Goal: Information Seeking & Learning: Learn about a topic

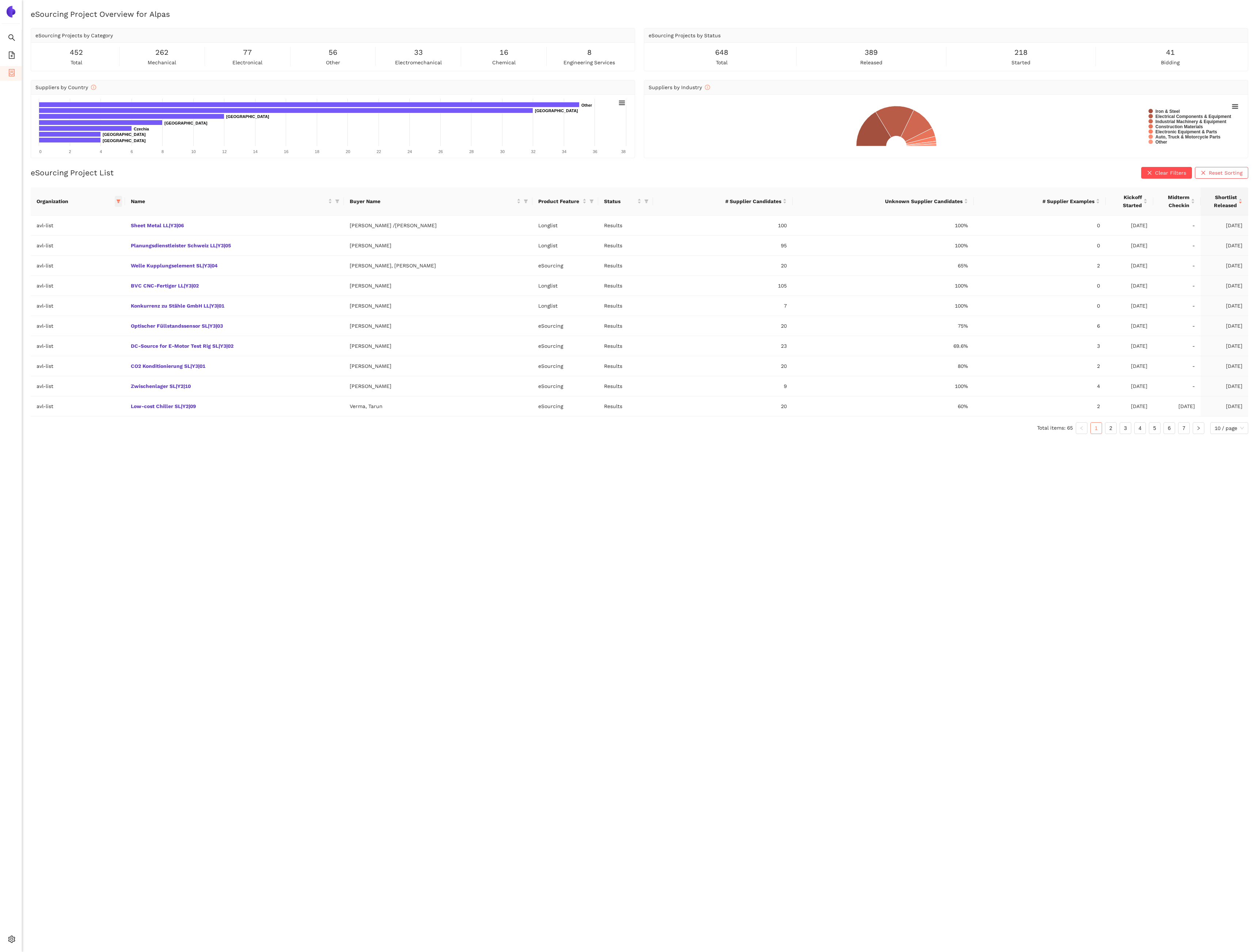
click at [121, 203] on icon "filter" at bounding box center [118, 201] width 5 height 5
click at [66, 333] on span "Reset" at bounding box center [63, 332] width 14 height 8
checkbox input "false"
click at [78, 222] on input "text" at bounding box center [94, 218] width 60 height 8
type input "trox"
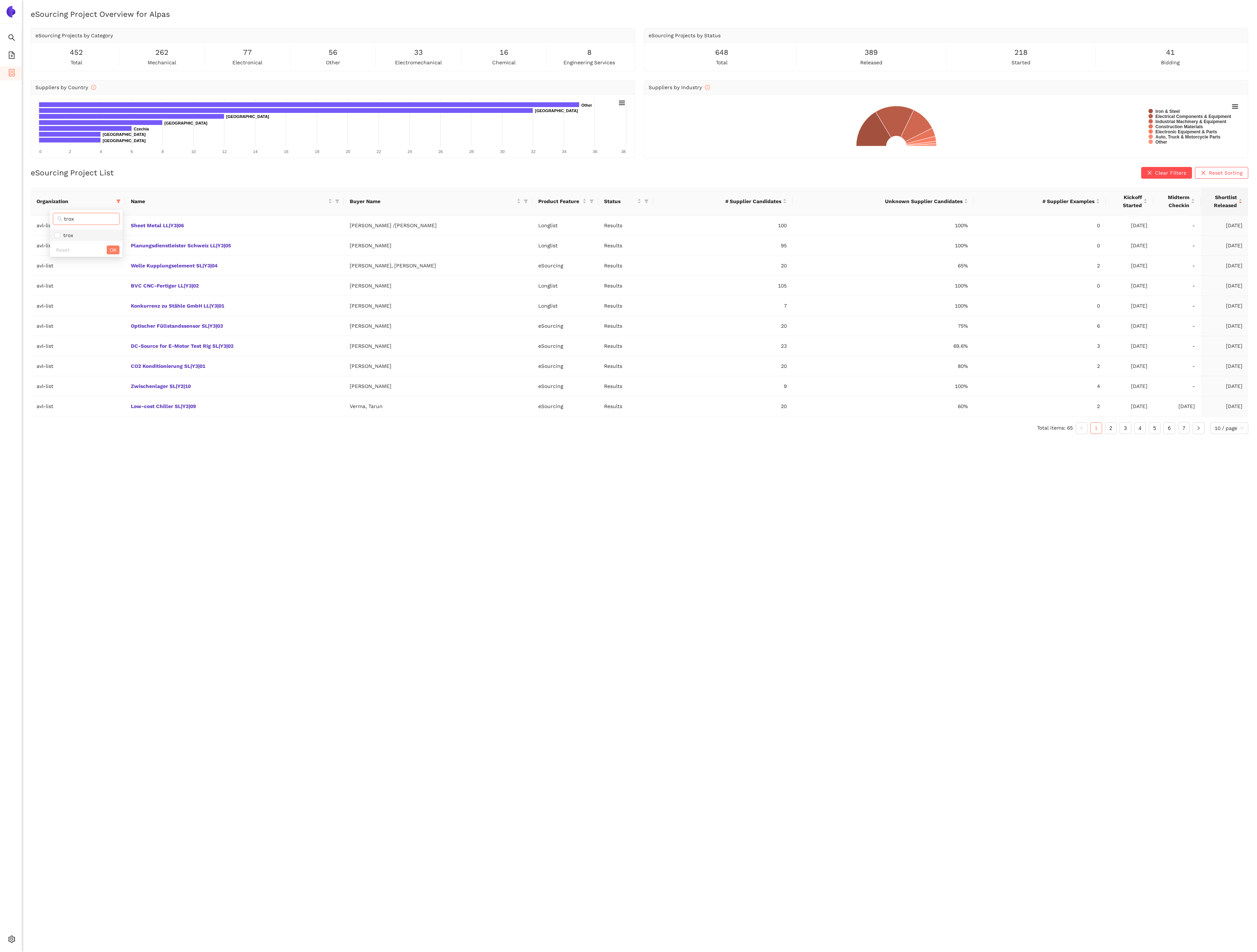
click at [70, 237] on span "trox" at bounding box center [66, 235] width 13 height 6
checkbox input "true"
click at [112, 248] on span "OK" at bounding box center [113, 250] width 7 height 8
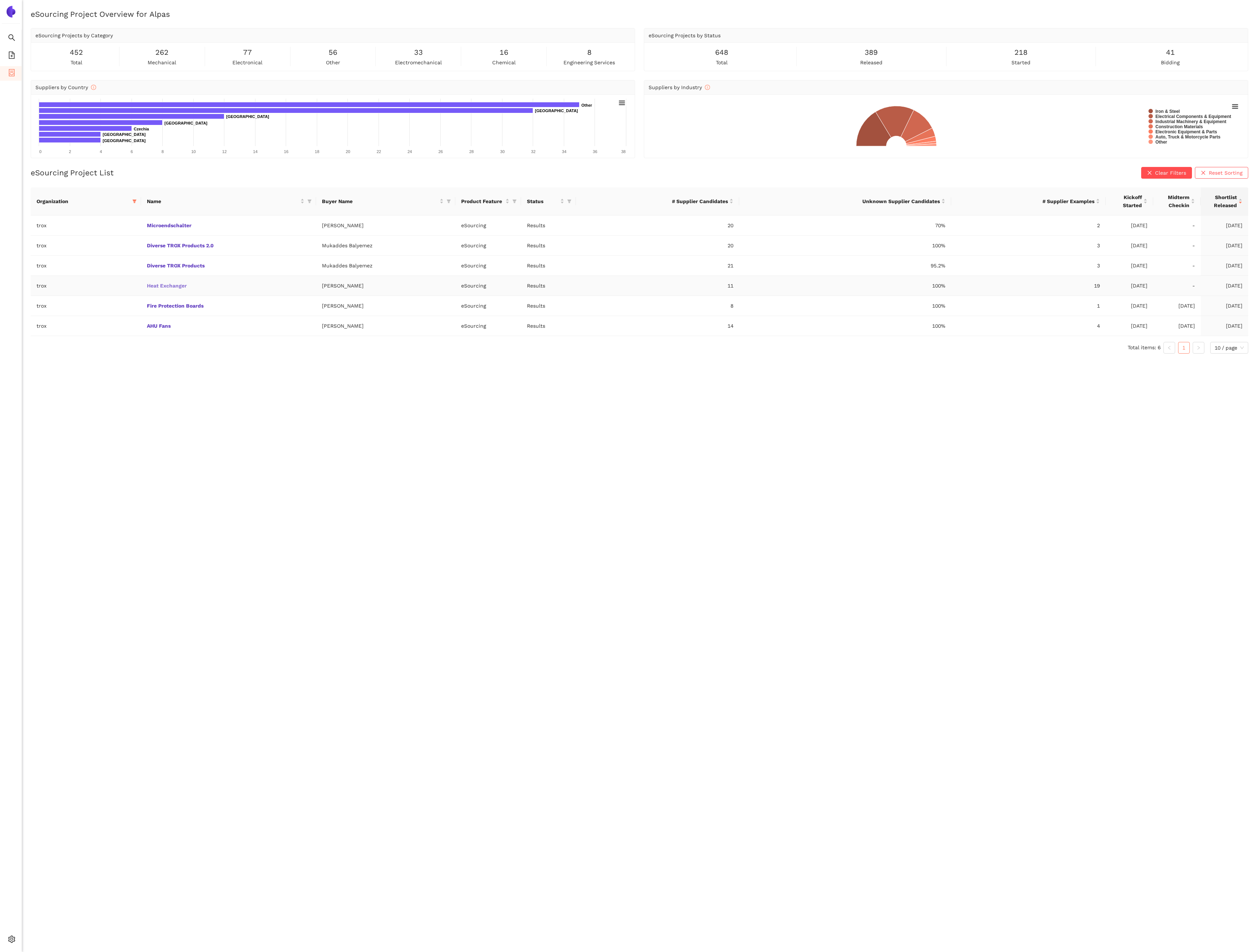
click at [0, 0] on link "Heat Exchanger" at bounding box center [0, 0] width 0 height 0
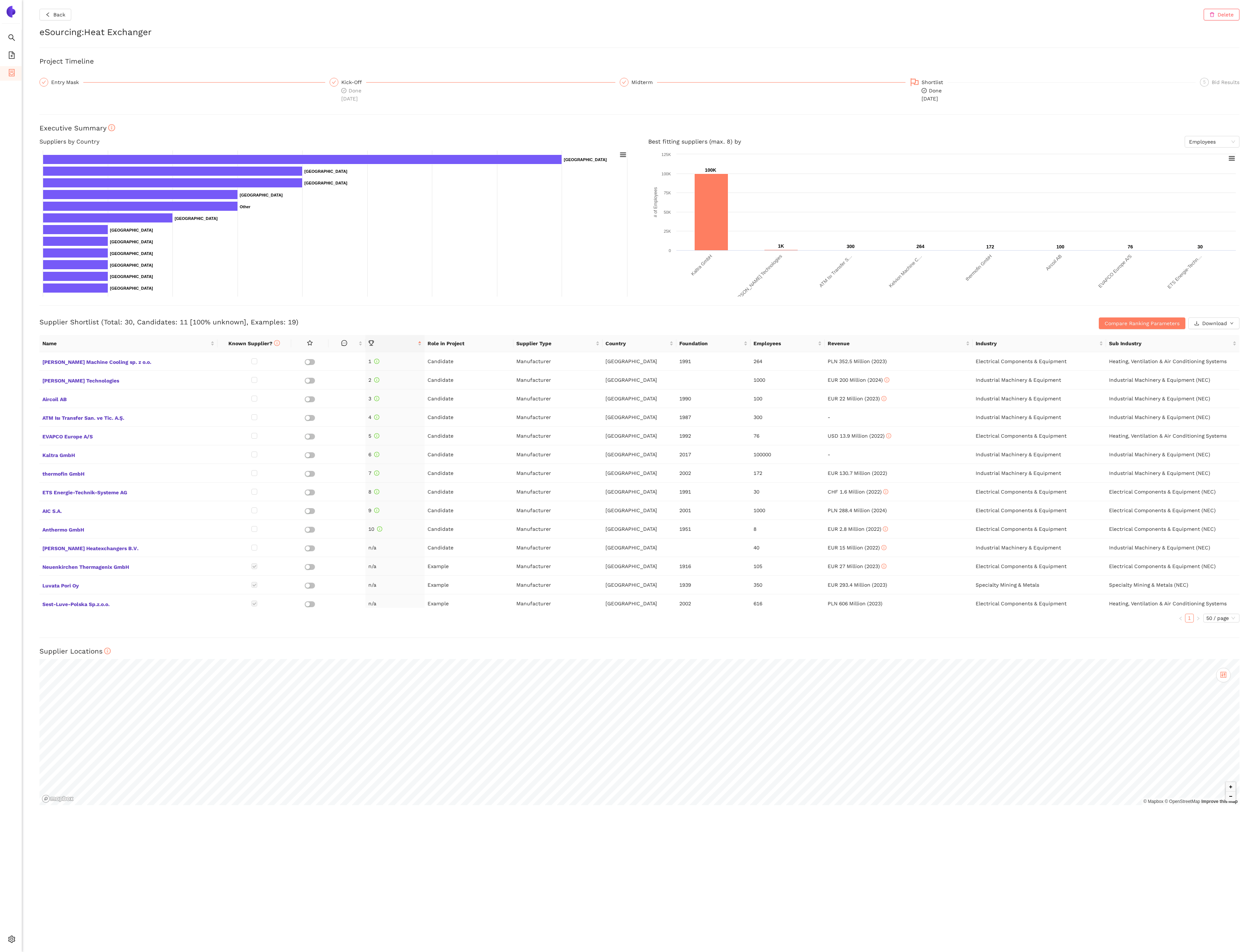
click at [59, 22] on div "Back Delete eSourcing : Heat Exchanger Project Timeline Entry Mask Kick-Off Don…" at bounding box center [639, 476] width 1235 height 952
click at [59, 14] on span "Back" at bounding box center [59, 15] width 12 height 8
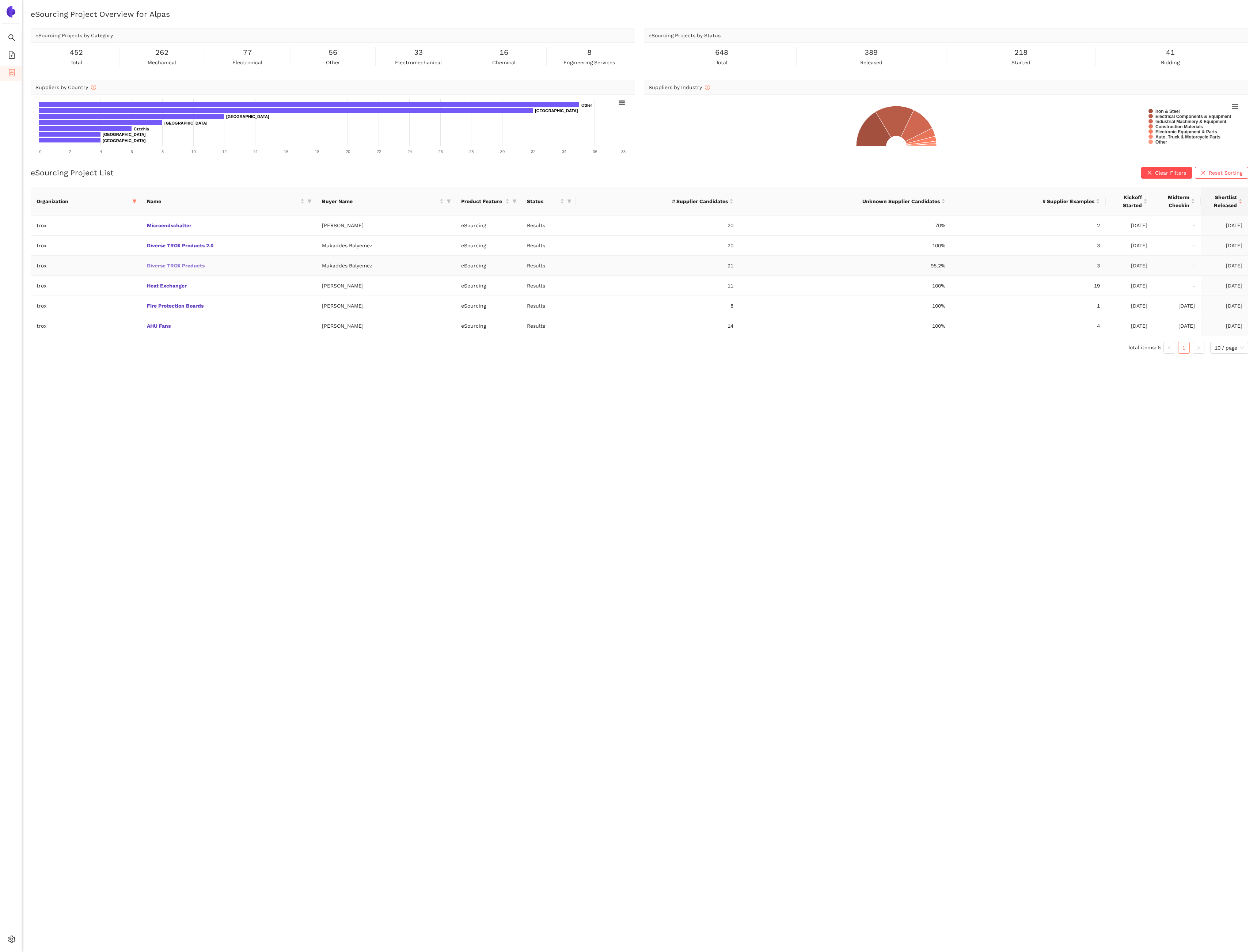
click at [0, 0] on link "Diverse TROX Products" at bounding box center [0, 0] width 0 height 0
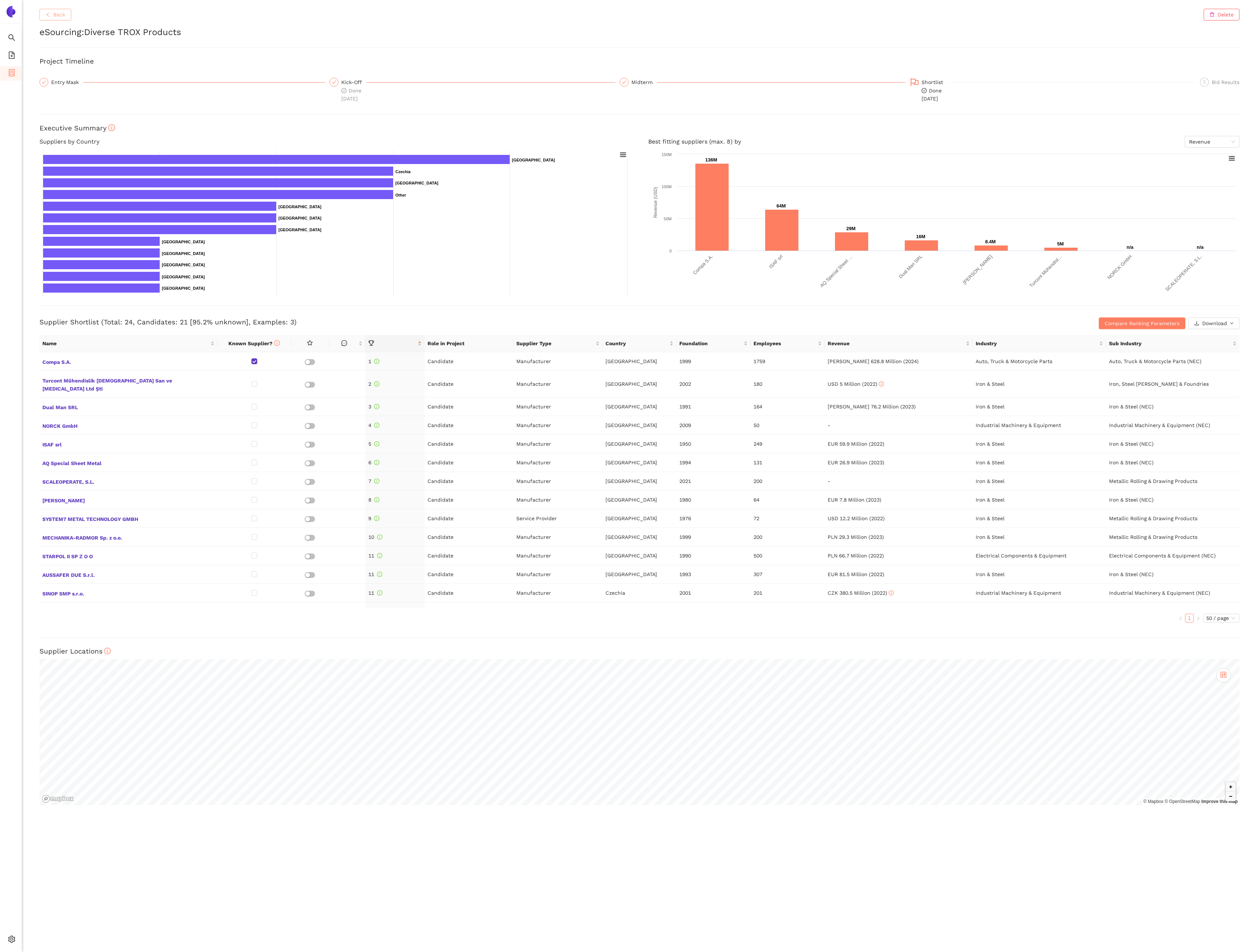
click at [63, 16] on span "Back" at bounding box center [59, 15] width 12 height 8
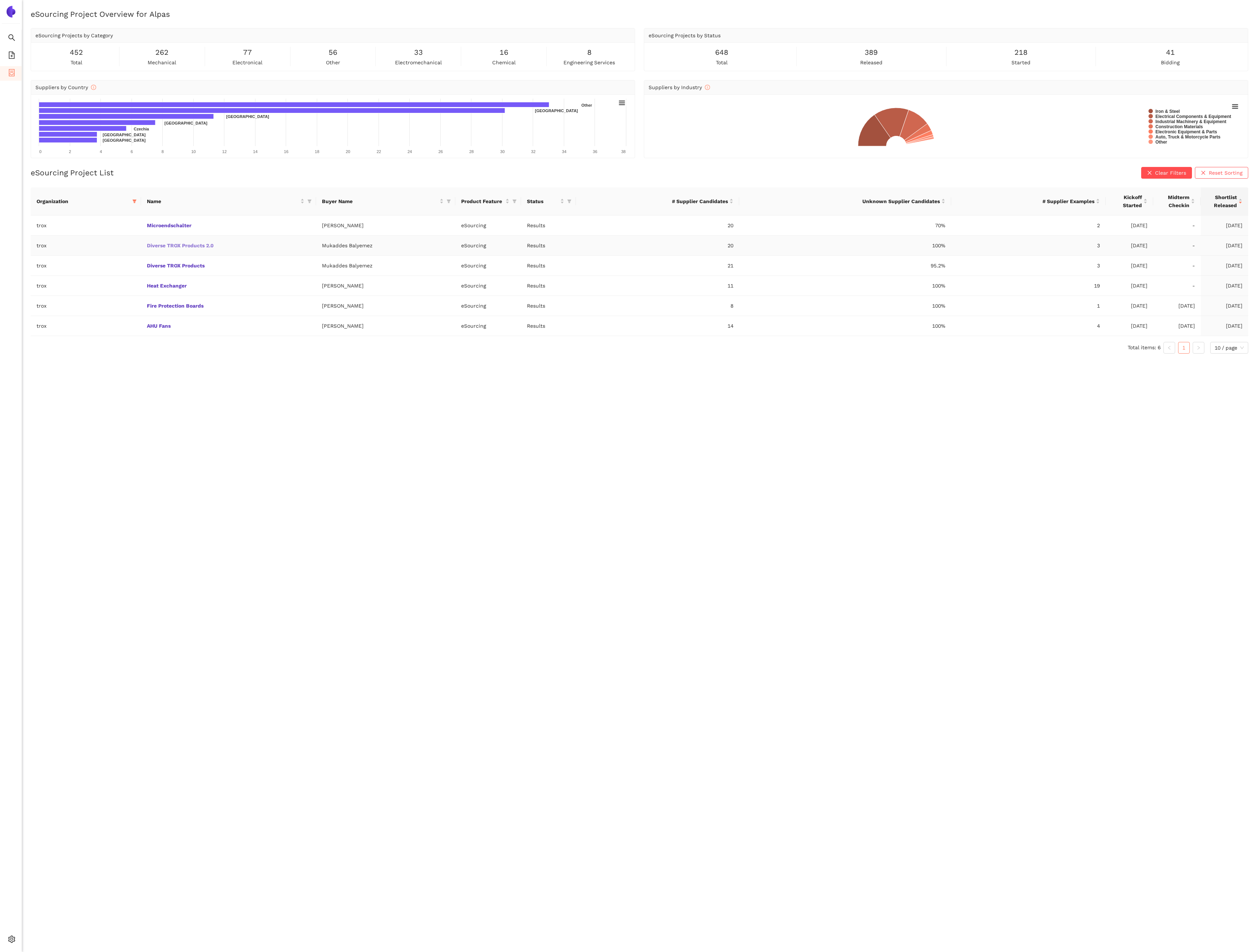
click at [0, 0] on link "Diverse TROX Products 2.0" at bounding box center [0, 0] width 0 height 0
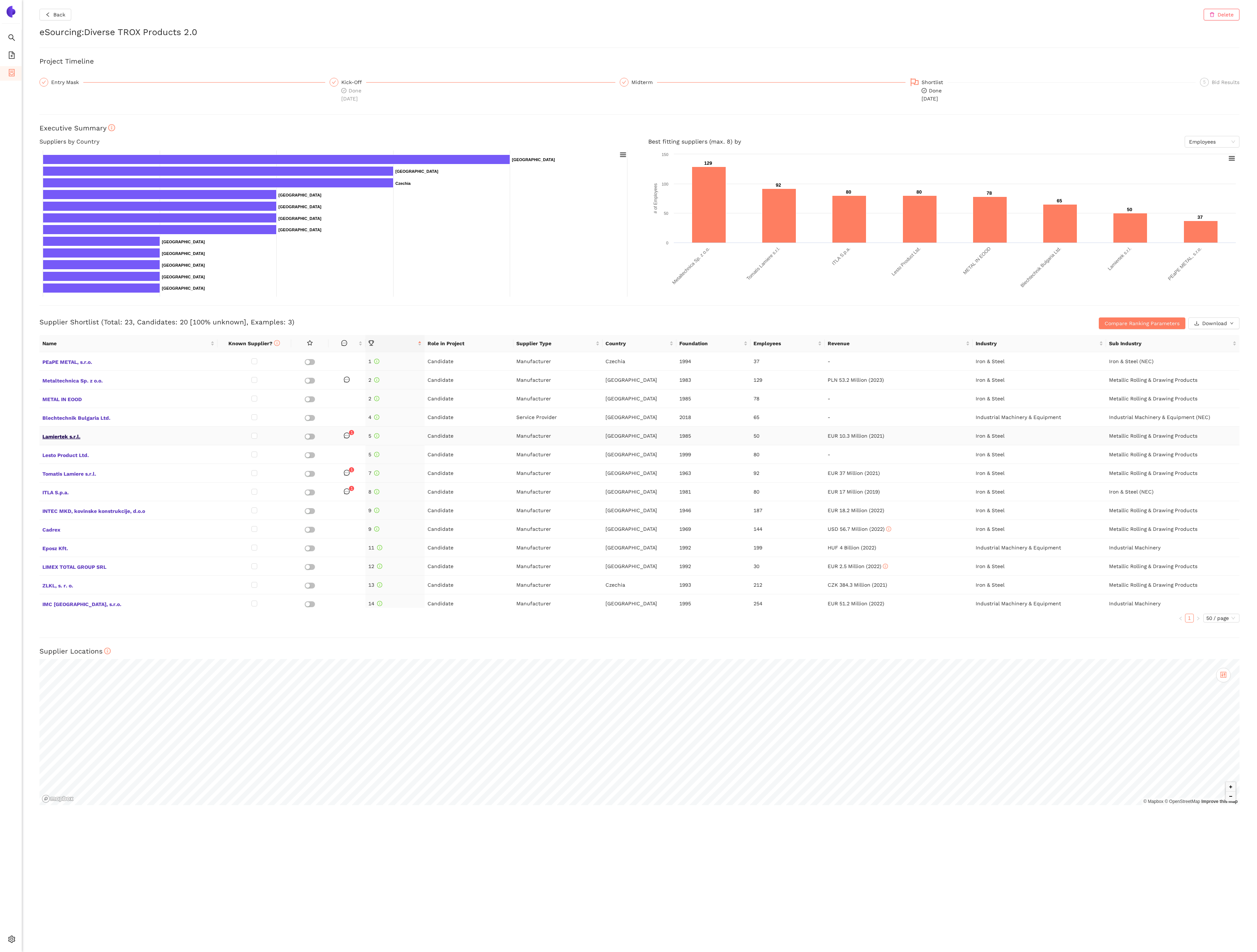
click at [75, 436] on span "Lamiertek s.r.l." at bounding box center [129, 436] width 172 height 10
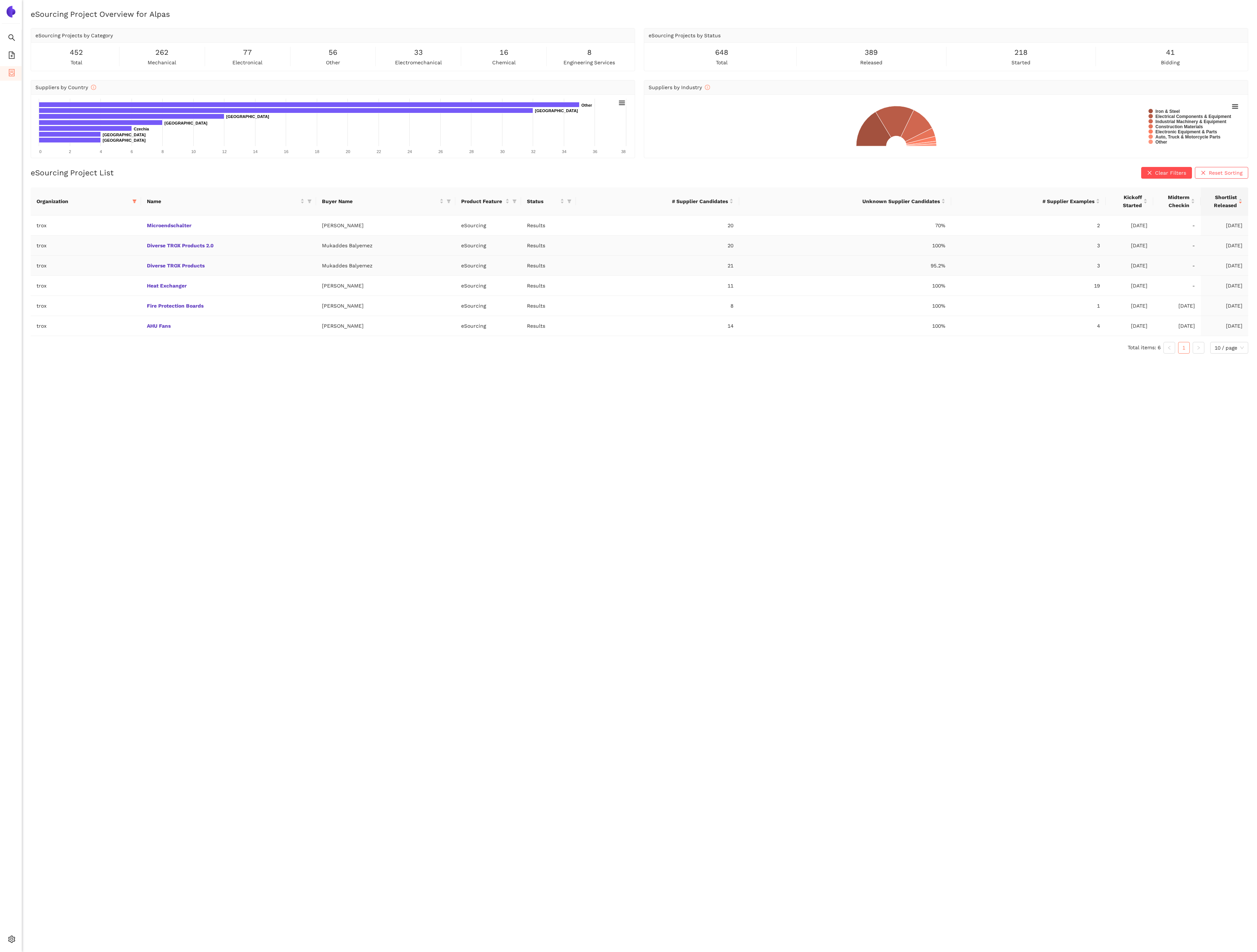
click at [230, 255] on td "Diverse TROX Products 2.0" at bounding box center [228, 245] width 175 height 20
click at [0, 0] on link "Diverse TROX Products 2.0" at bounding box center [0, 0] width 0 height 0
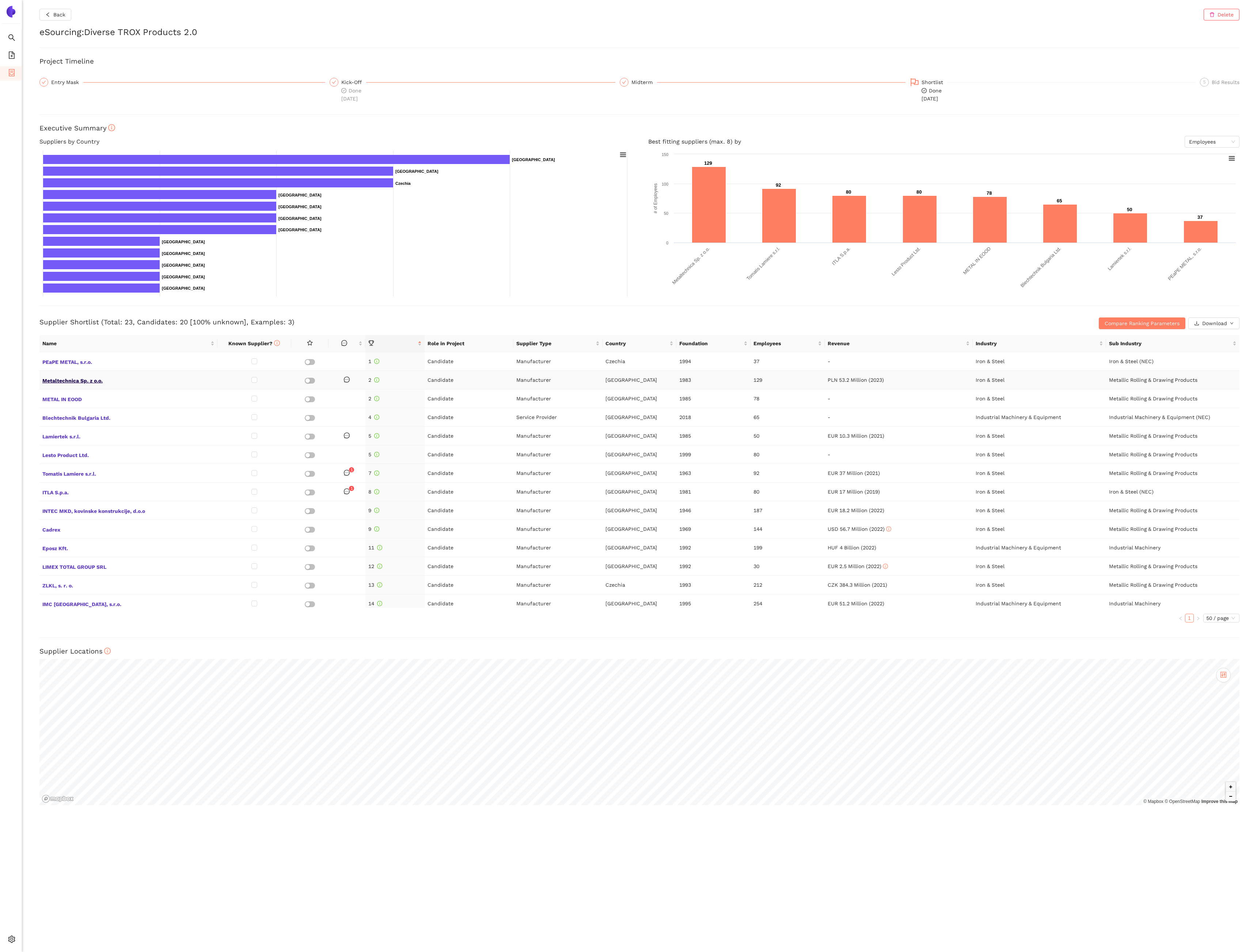
click at [87, 384] on span "Metaltechnica Sp. z o.o." at bounding box center [129, 380] width 172 height 10
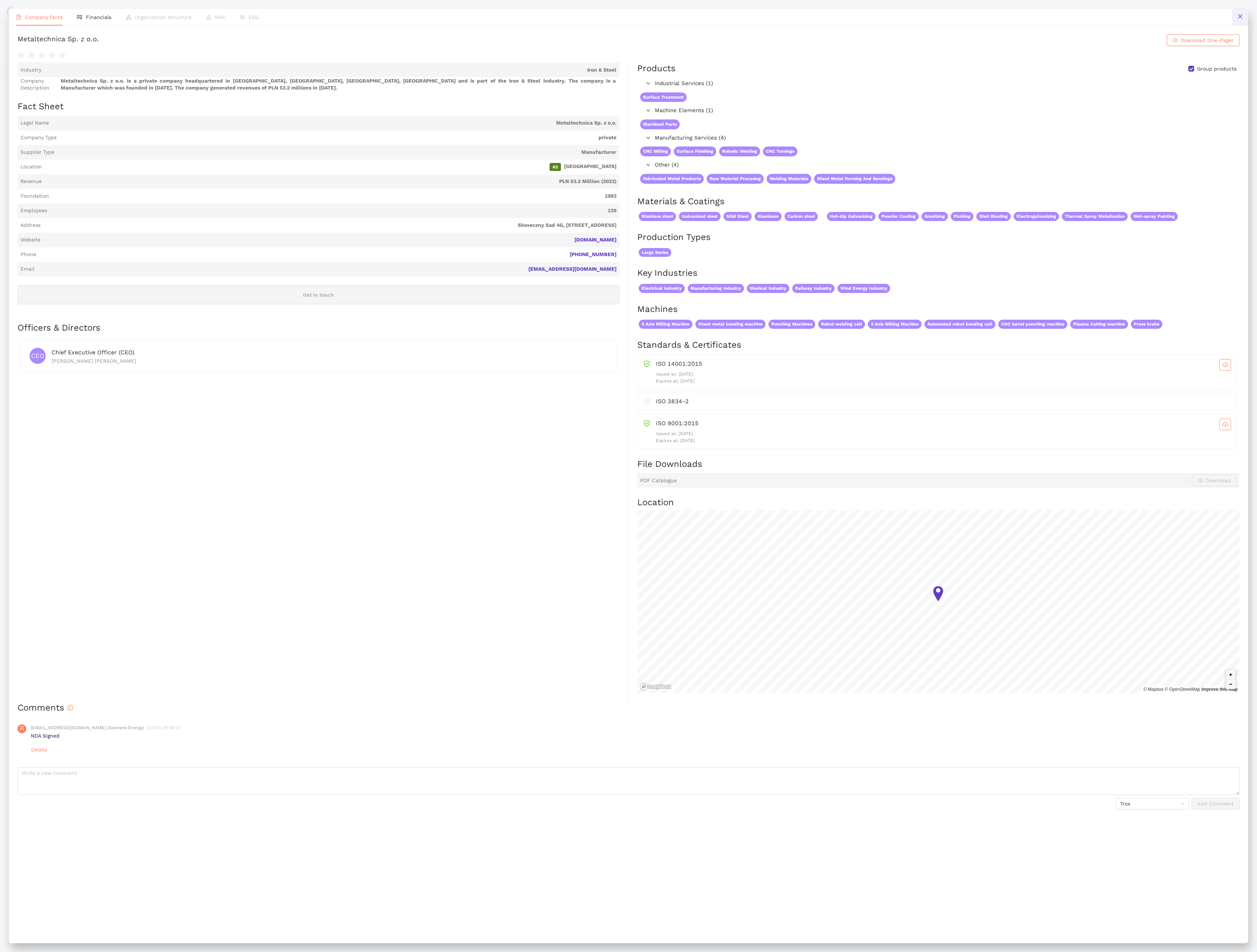
click at [1238, 14] on icon "close" at bounding box center [1240, 16] width 6 height 6
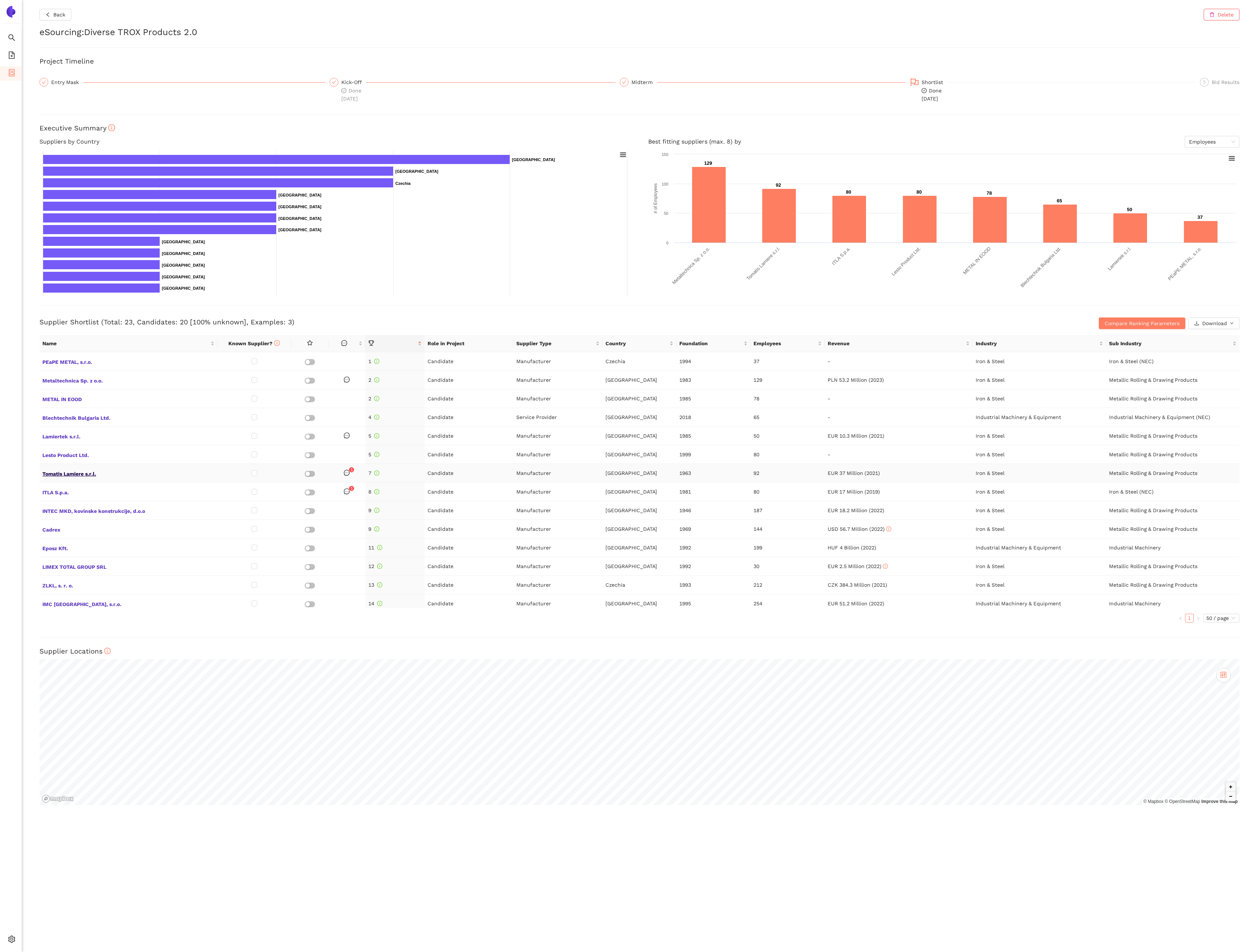
click at [58, 478] on span "Tomatis Lamiere s.r.l." at bounding box center [129, 473] width 172 height 10
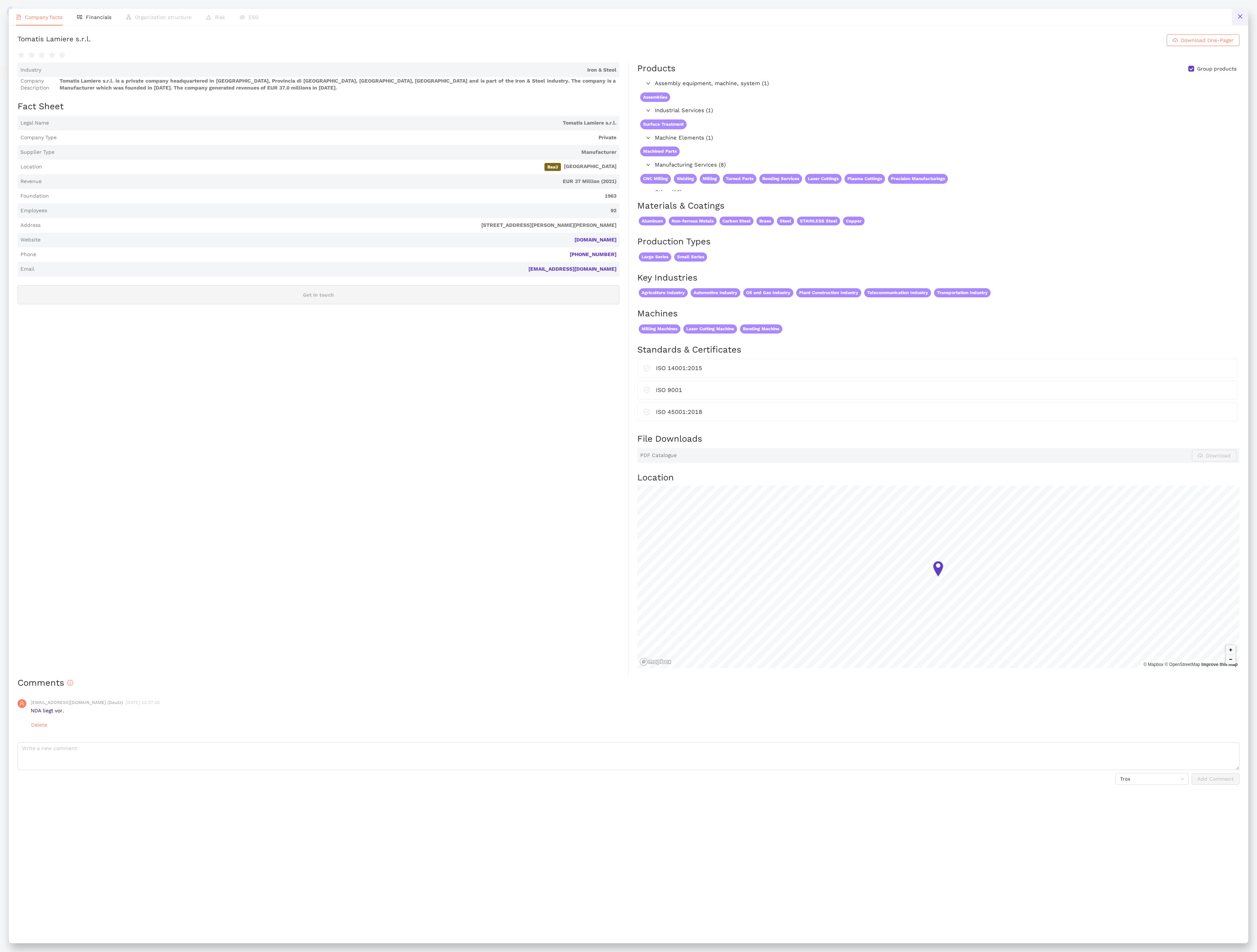
click at [1245, 20] on button at bounding box center [1239, 16] width 16 height 16
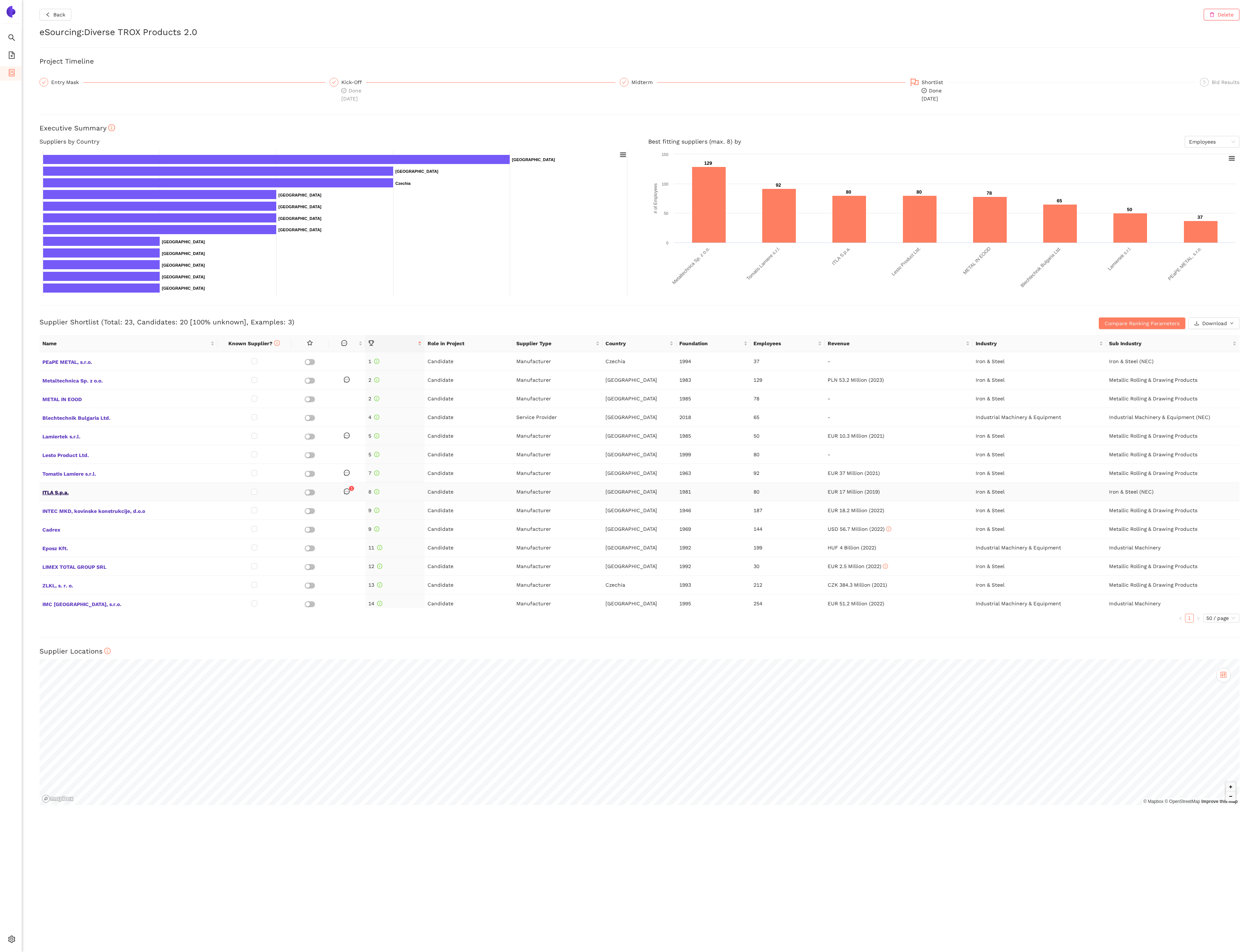
click at [53, 496] on span "ITLA S.p.a." at bounding box center [129, 491] width 172 height 10
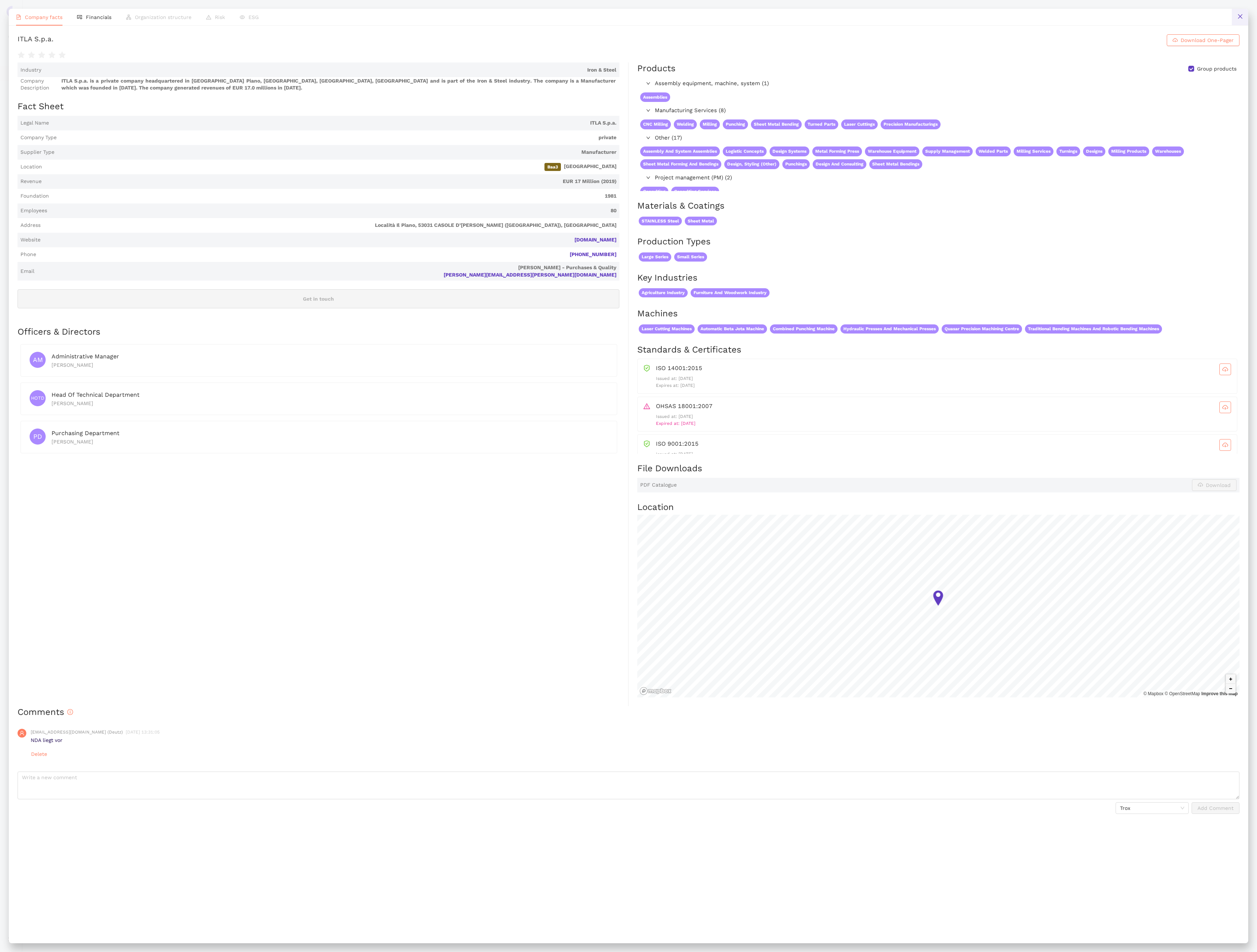
click at [1243, 18] on button at bounding box center [1239, 16] width 16 height 16
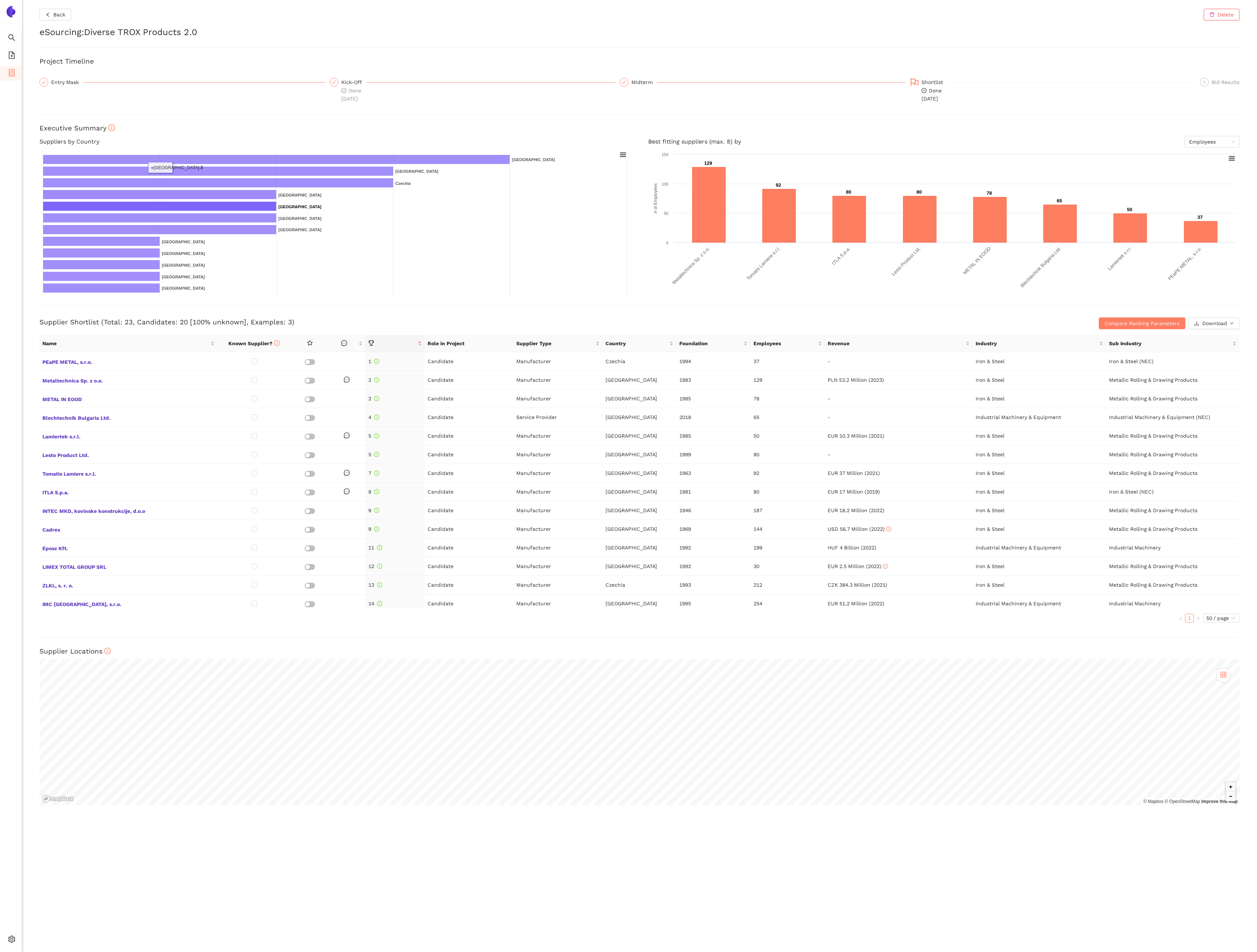
click at [54, 2] on div "Back Delete eSourcing : Diverse TROX Products 2.0 Project Timeline Entry Mask K…" at bounding box center [639, 476] width 1235 height 952
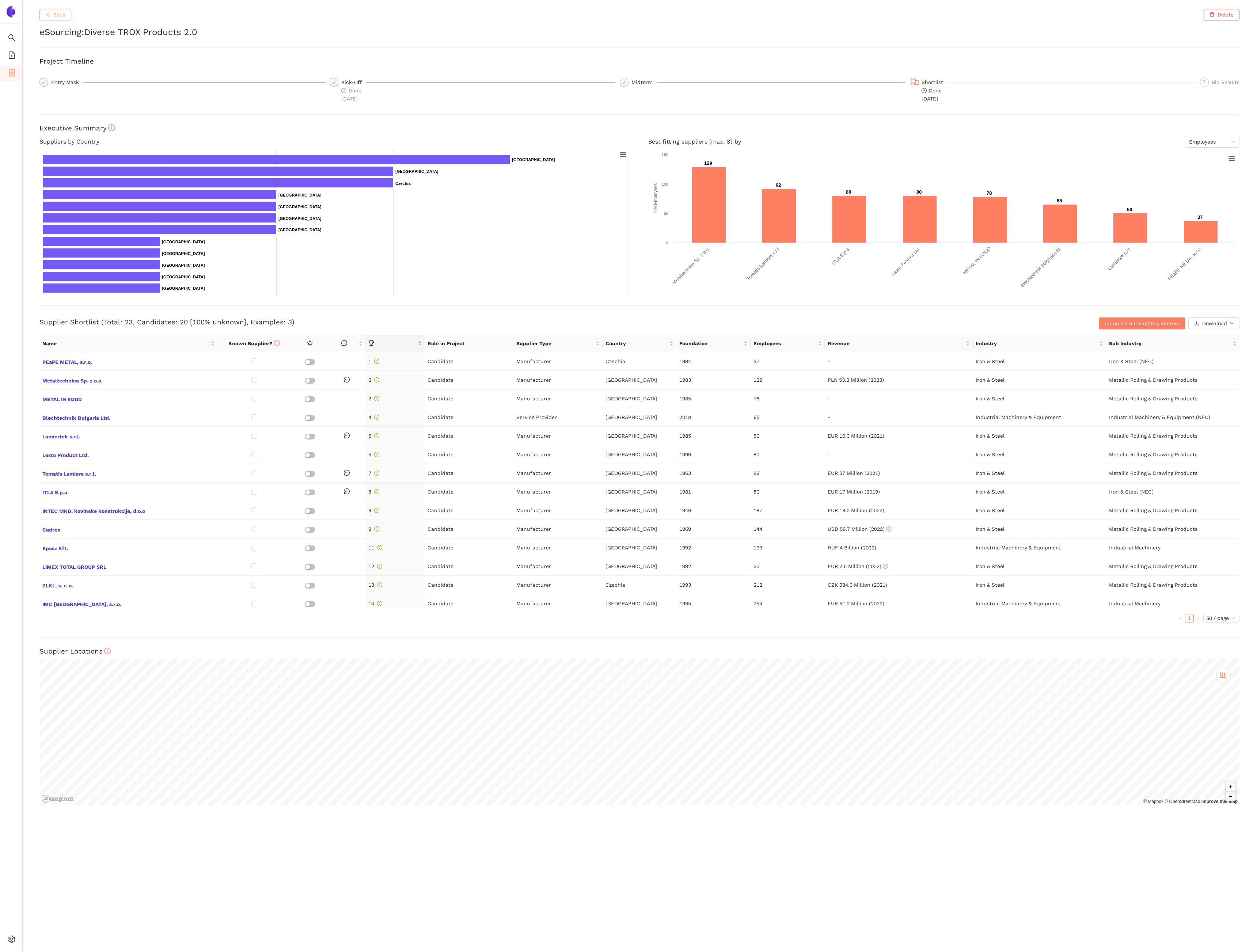
click at [56, 10] on button "Back" at bounding box center [55, 14] width 32 height 12
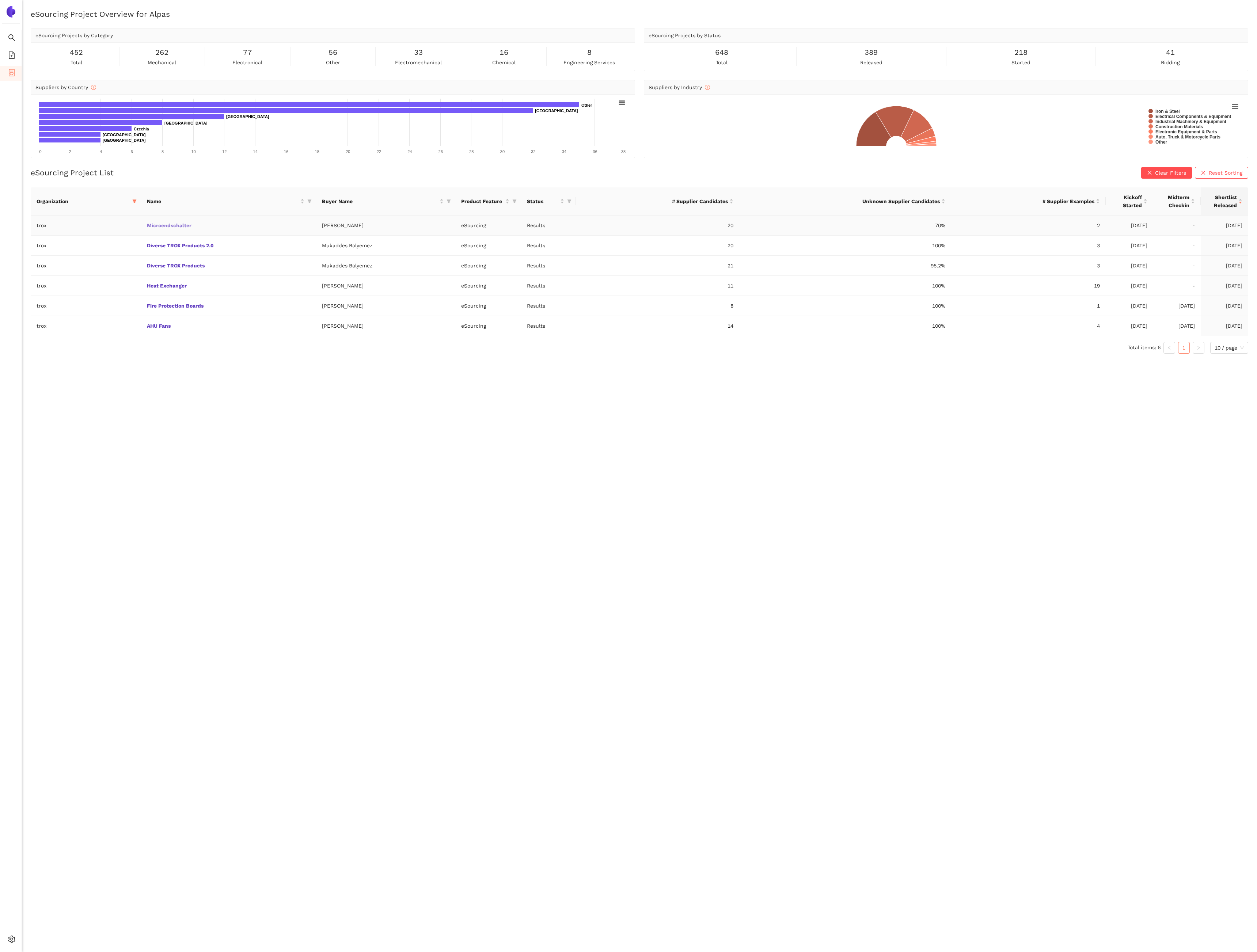
click at [0, 0] on link "Microendschalter" at bounding box center [0, 0] width 0 height 0
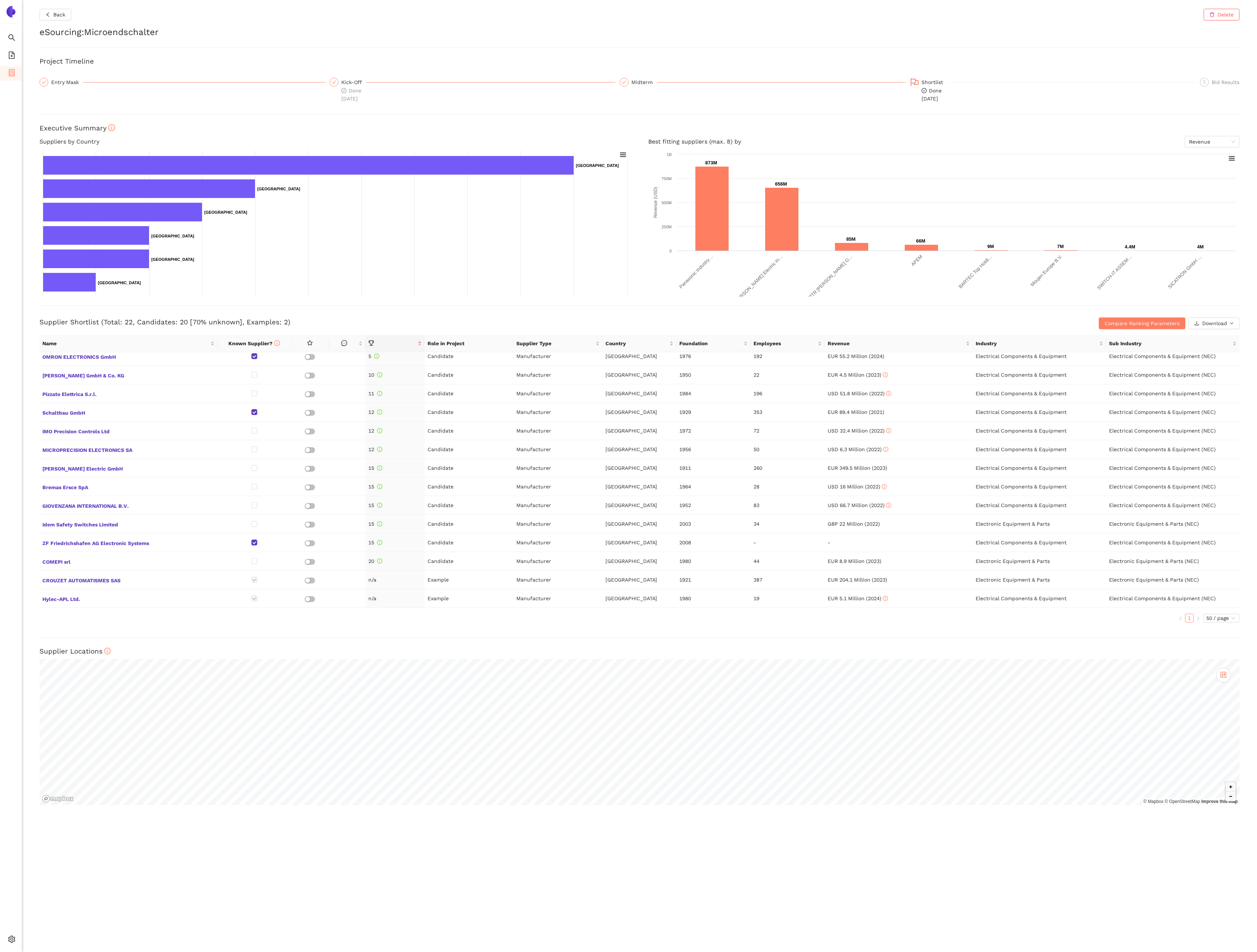
scroll to position [162, 0]
click at [6, 941] on div "Settings" at bounding box center [11, 940] width 22 height 15
click at [59, 889] on span "Internal Area" at bounding box center [53, 887] width 32 height 6
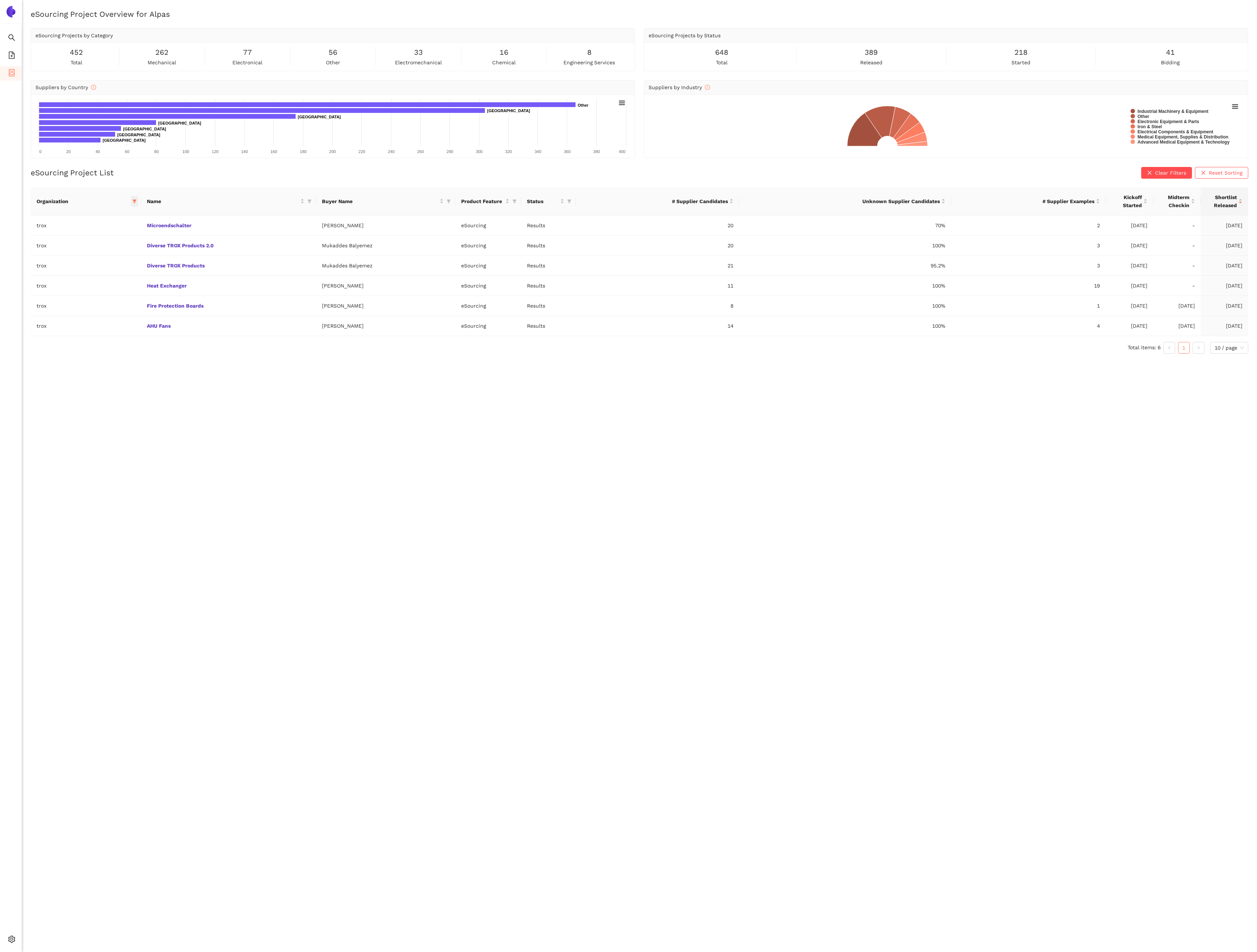
click at [134, 207] on span at bounding box center [134, 201] width 7 height 11
click at [78, 336] on span "Reset" at bounding box center [78, 332] width 14 height 8
checkbox input "false"
click at [93, 224] on span at bounding box center [105, 218] width 75 height 12
type input "zeis"
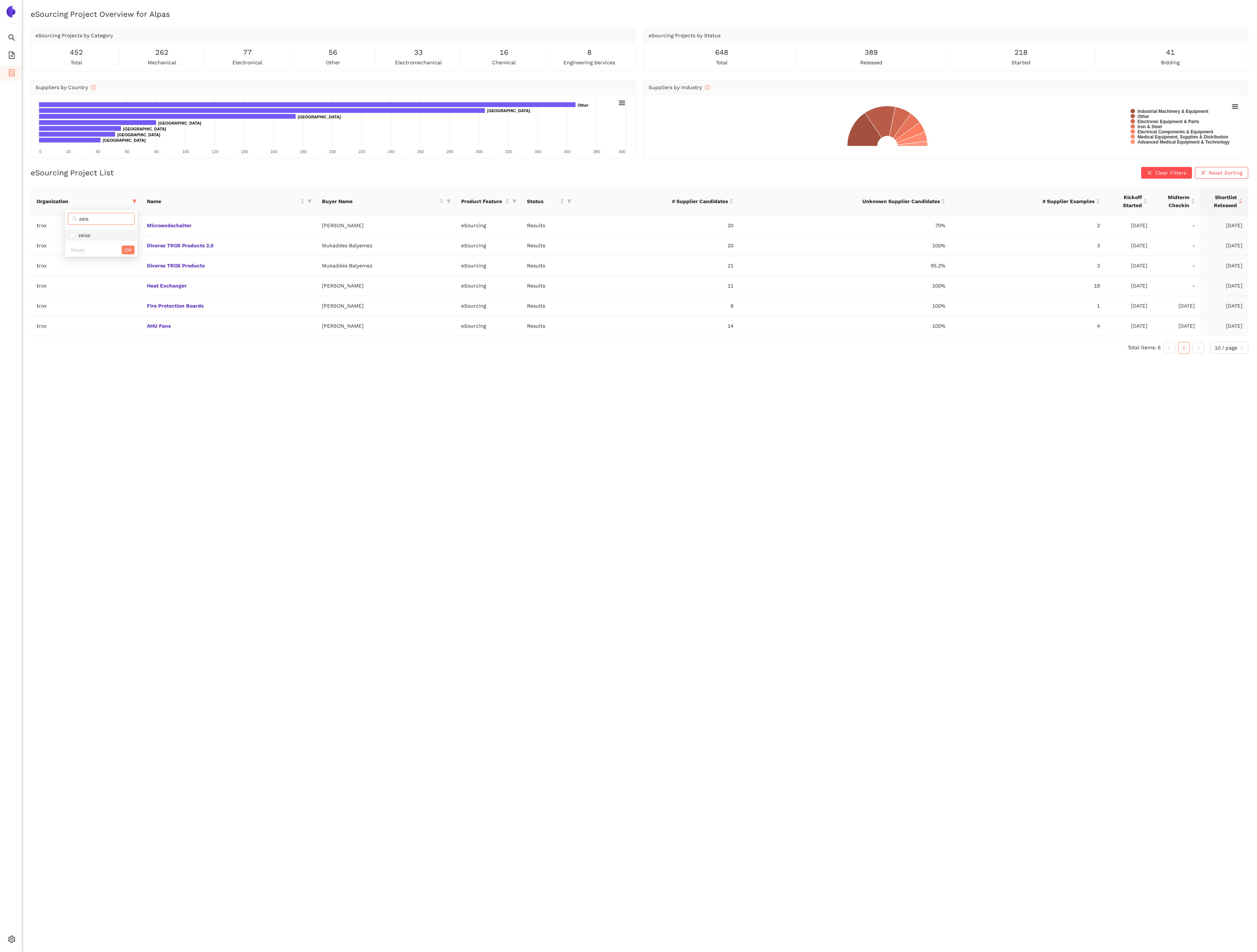
click at [76, 230] on li "zeiss" at bounding box center [101, 235] width 72 height 12
checkbox input "true"
click at [121, 248] on div "Reset OK" at bounding box center [101, 250] width 72 height 14
click at [125, 251] on span "OK" at bounding box center [128, 250] width 7 height 8
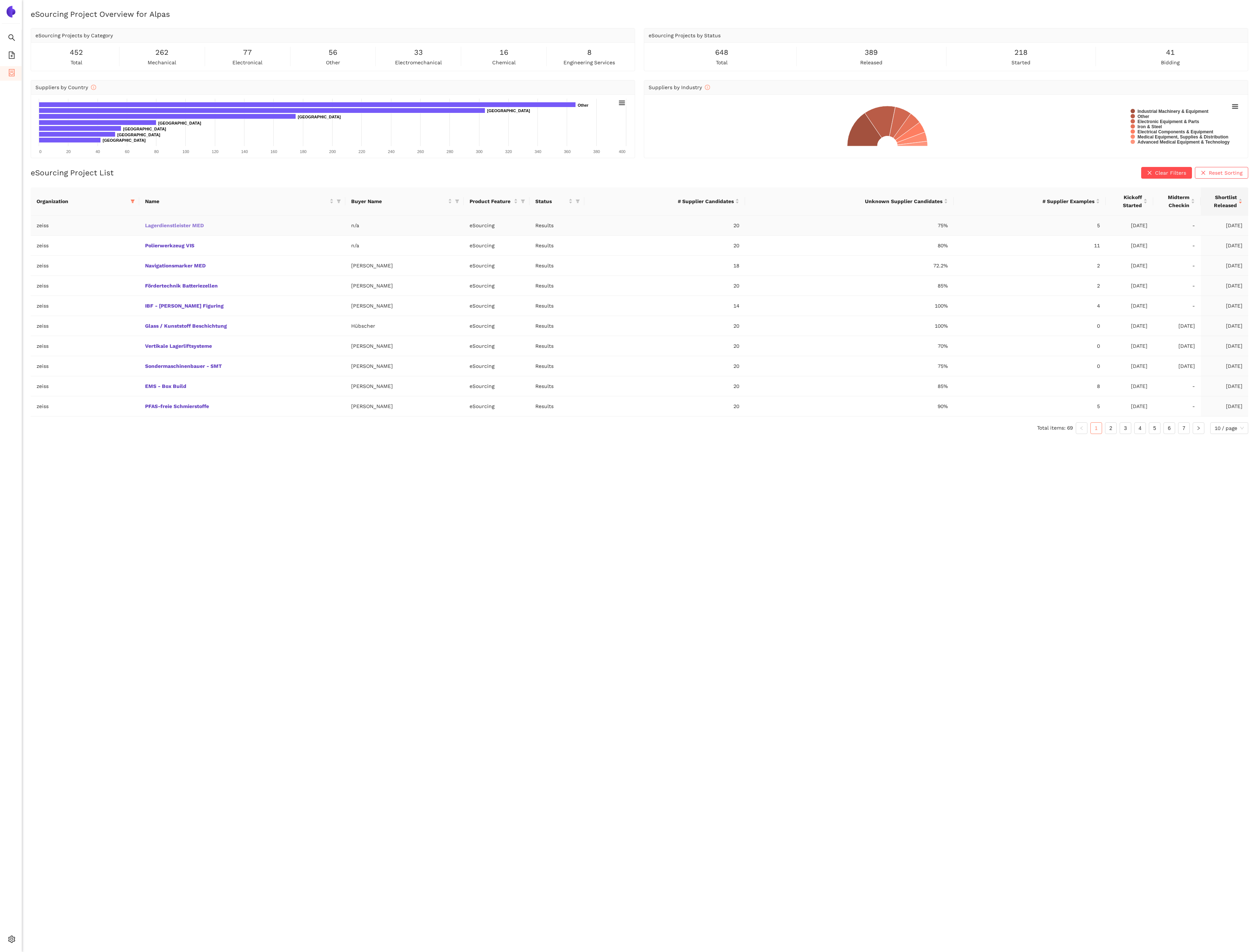
click at [0, 0] on link "Lagerdienstleister MED" at bounding box center [0, 0] width 0 height 0
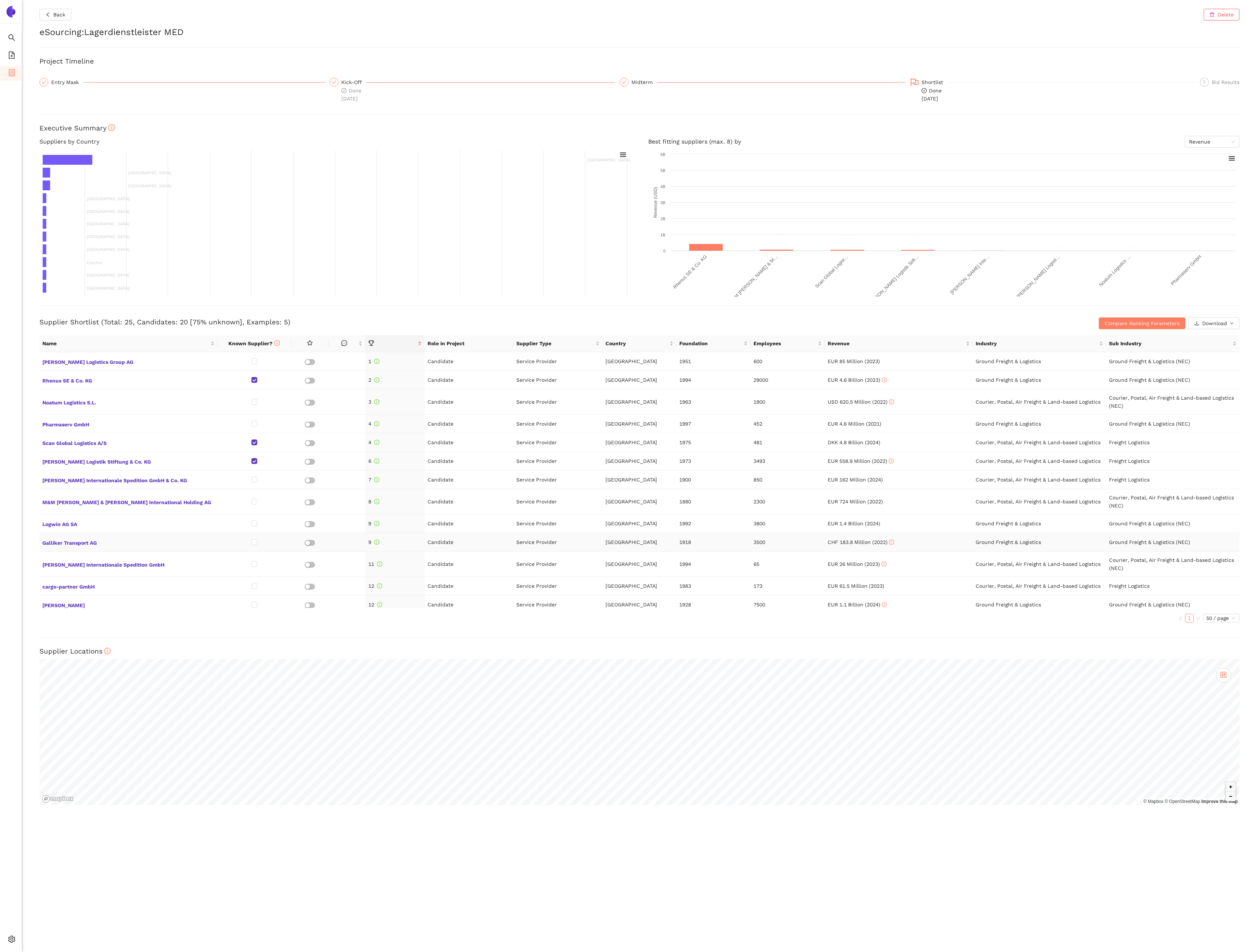
scroll to position [259, 0]
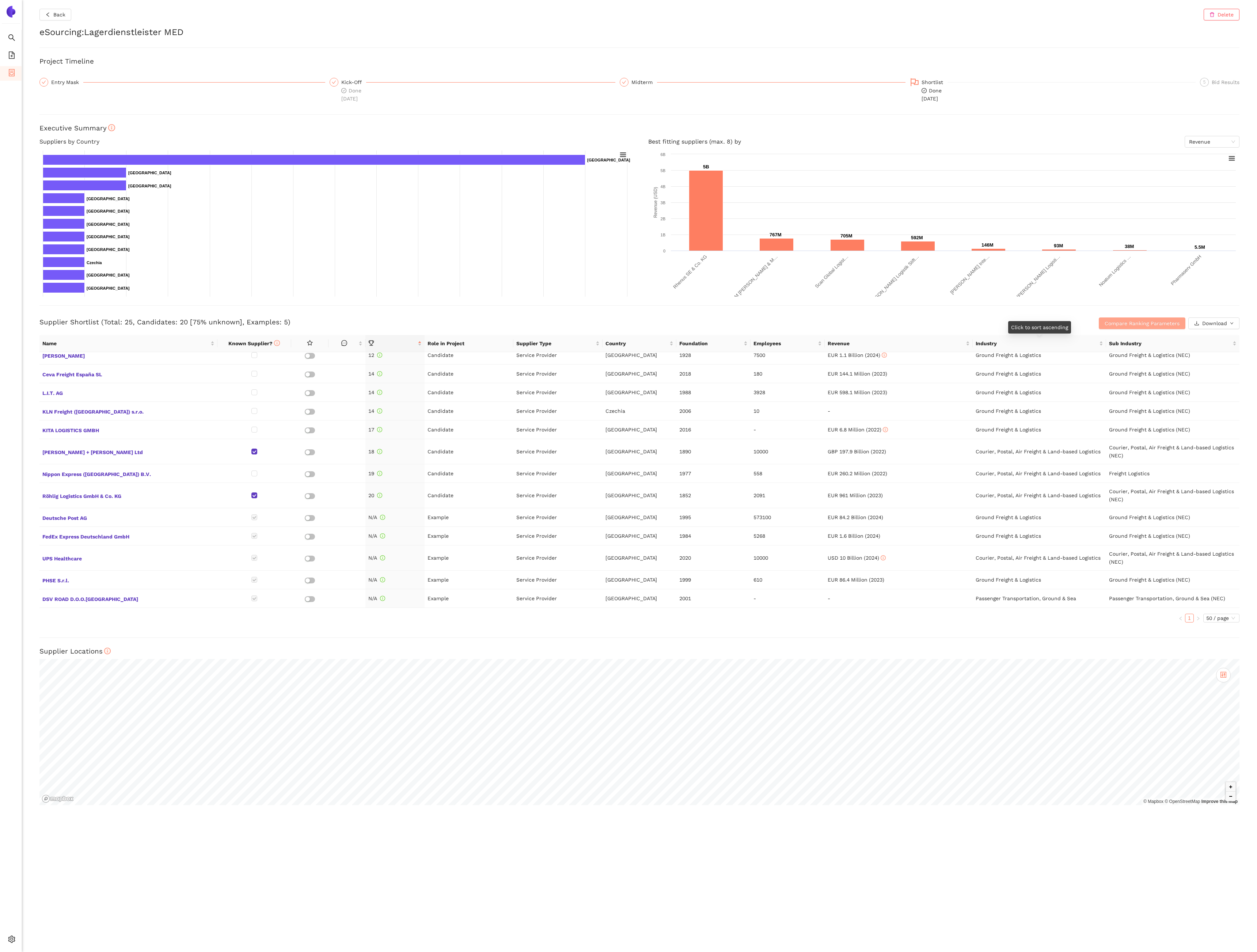
click at [1112, 323] on span "Compare Ranking Parameters" at bounding box center [1142, 323] width 75 height 8
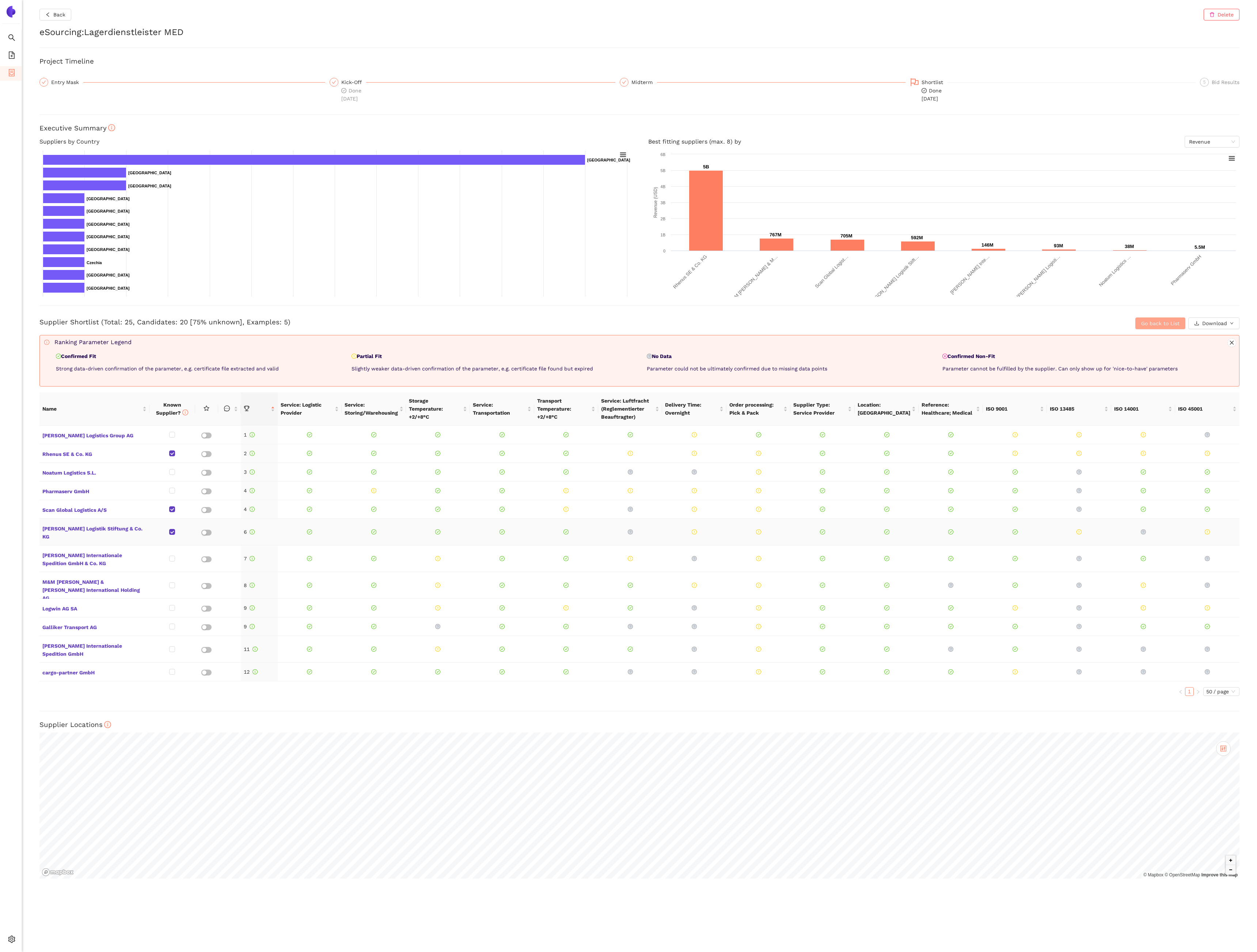
scroll to position [235, 0]
click at [1151, 321] on span "Go back to List" at bounding box center [1160, 323] width 39 height 8
